Goal: Find specific page/section: Find specific page/section

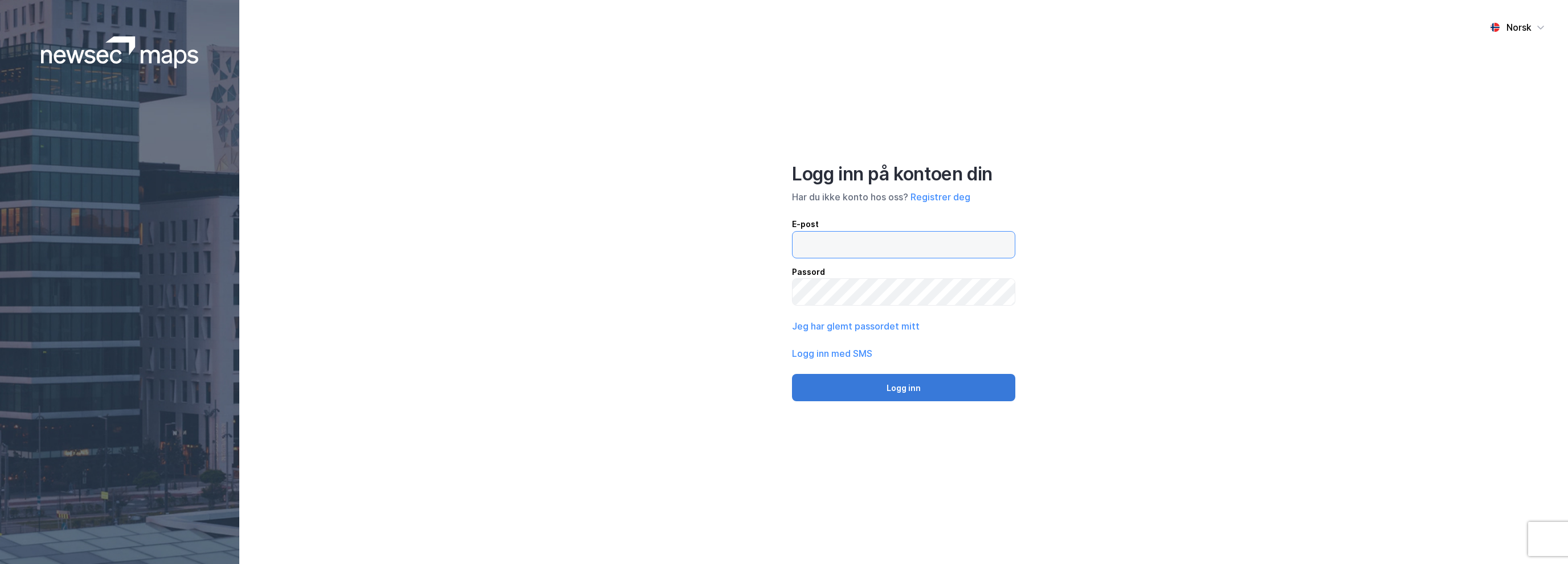
type input "[EMAIL_ADDRESS][DOMAIN_NAME]"
click at [901, 388] on button "Logg inn" at bounding box center [903, 387] width 223 height 27
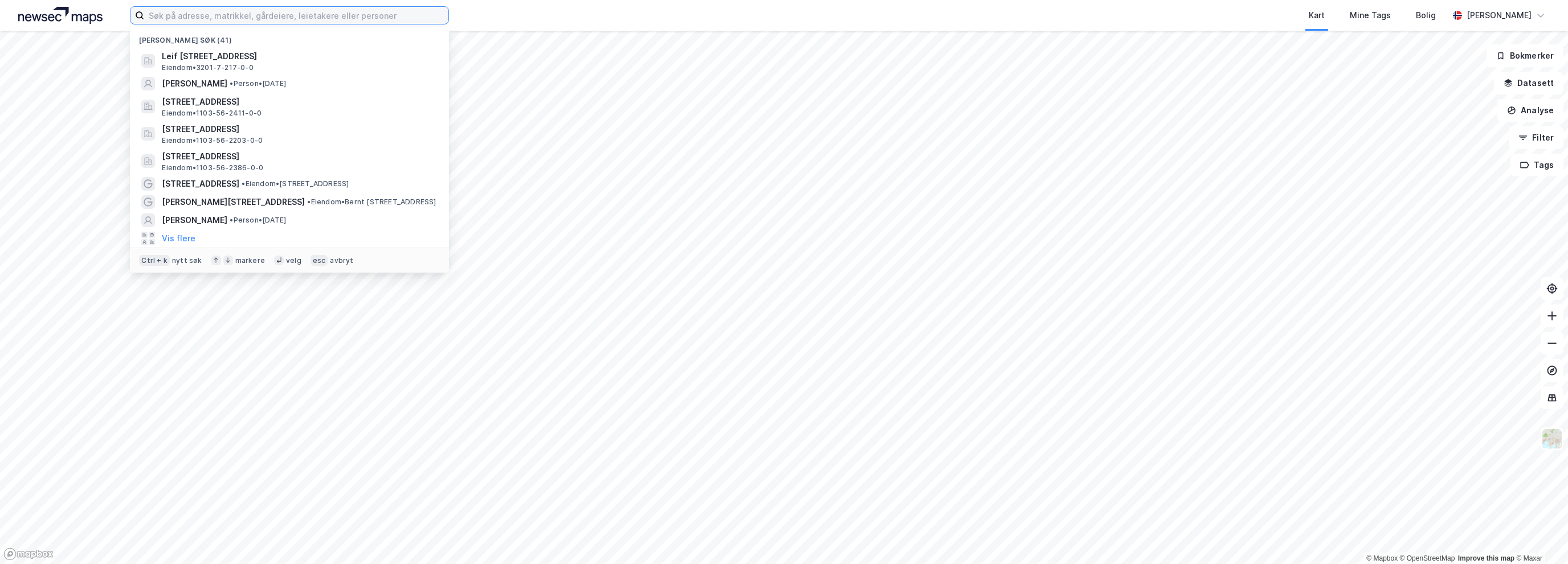
click at [252, 18] on input at bounding box center [296, 15] width 304 height 17
click at [231, 185] on span "[STREET_ADDRESS]" at bounding box center [201, 184] width 77 height 13
